Goal: Find specific page/section: Find specific page/section

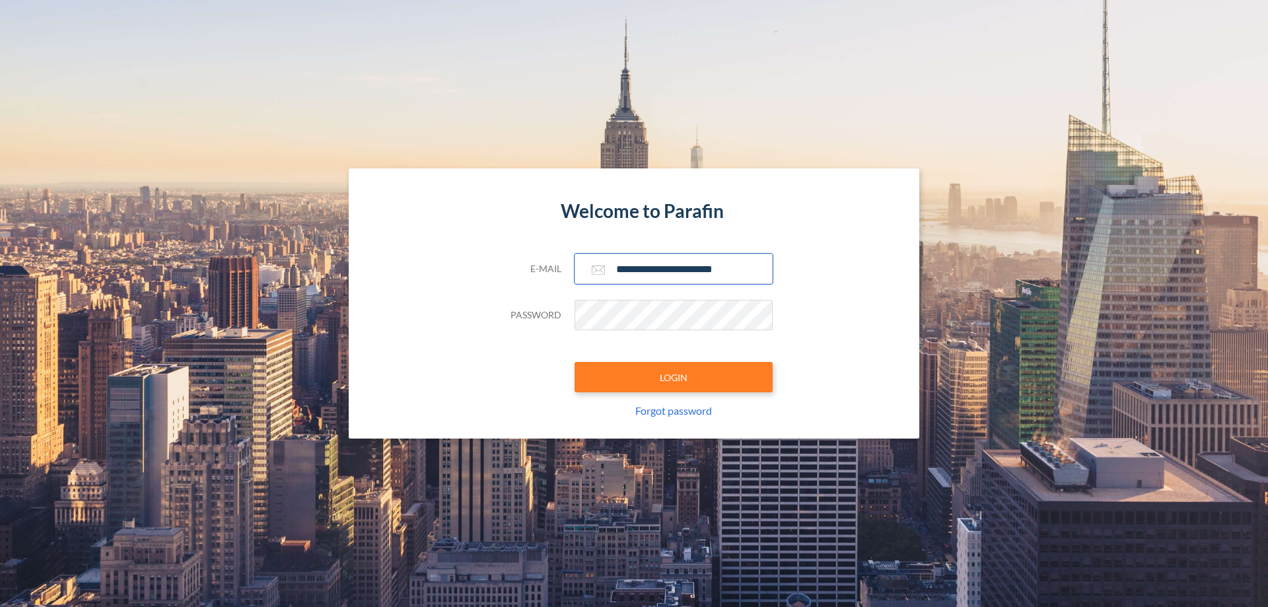
type input "**********"
click at [674, 377] on button "LOGIN" at bounding box center [674, 377] width 198 height 30
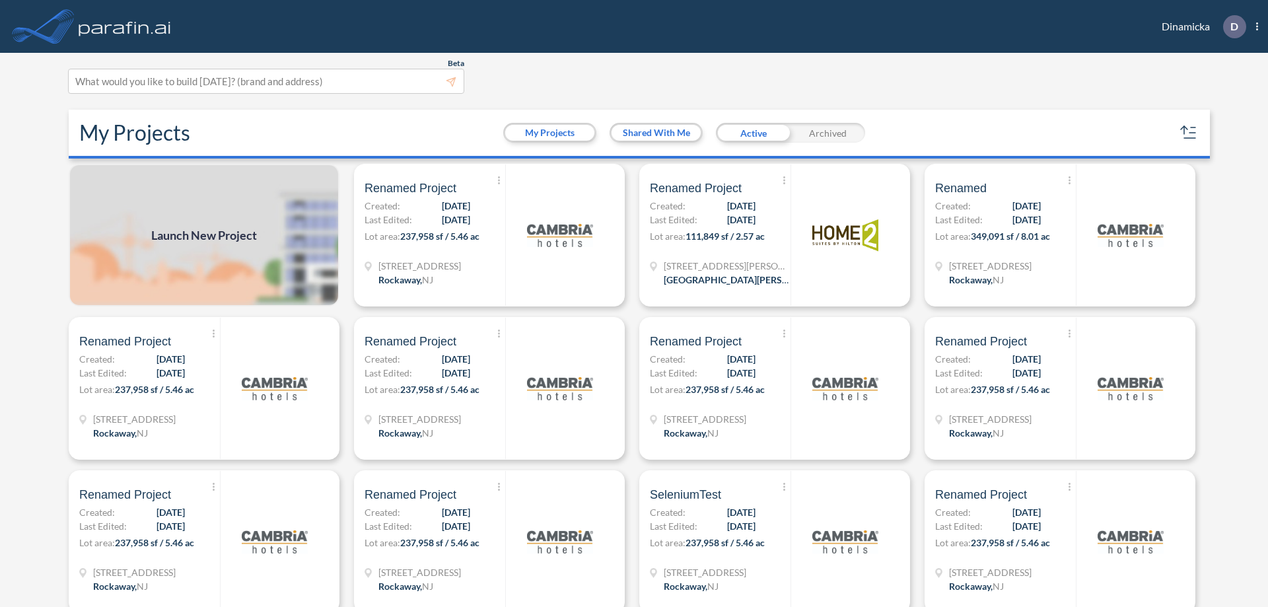
scroll to position [3, 0]
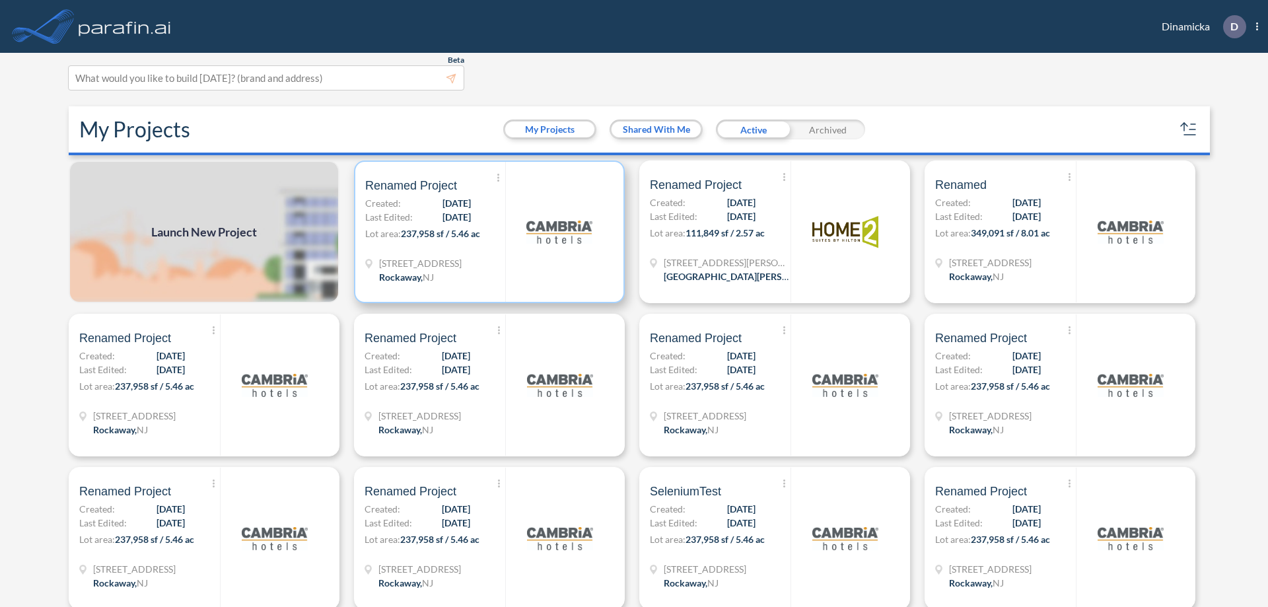
click at [487, 232] on p "Lot area: 237,958 sf / 5.46 ac" at bounding box center [435, 236] width 140 height 19
